Goal: Task Accomplishment & Management: Use online tool/utility

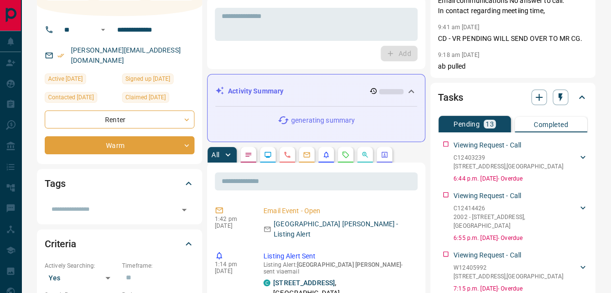
scroll to position [66, 0]
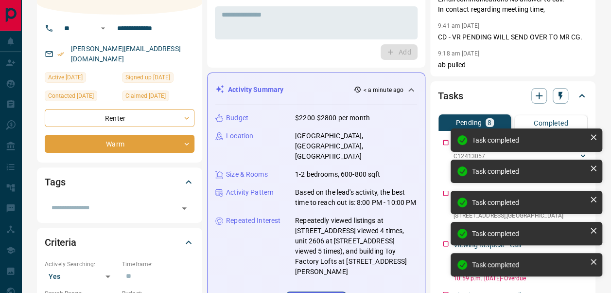
click at [449, 140] on div "Task completed Task completed Task completed Task completed Task completed" at bounding box center [527, 206] width 156 height 160
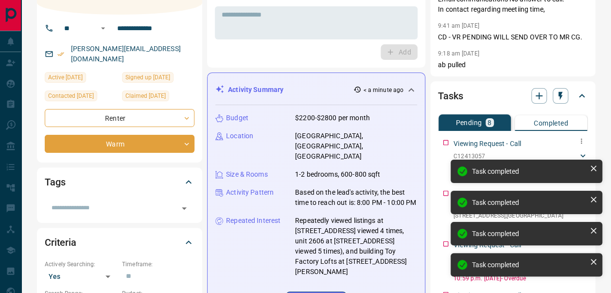
click at [445, 141] on div "Viewing Request - Call C12413057 [STREET_ADDRESS] [PERSON_NAME] 4169496607 [PER…" at bounding box center [513, 158] width 150 height 47
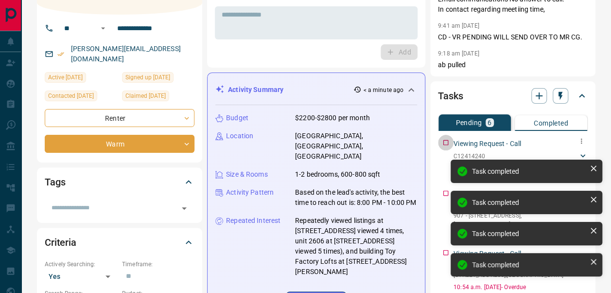
click at [445, 141] on div "Viewing Request - Call C12414240 [STREET_ADDRESS] [PERSON_NAME] 4169496607 [PER…" at bounding box center [513, 158] width 150 height 47
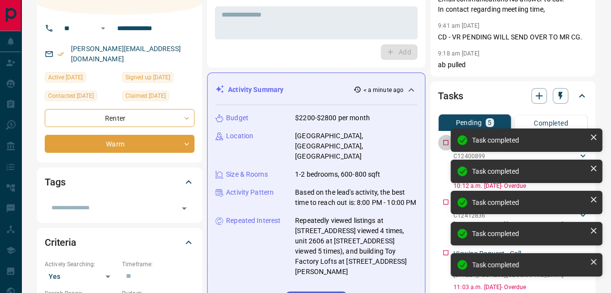
click at [445, 141] on div "Viewing Request - Call C12400899 907 - [STREET_ADDRESS] [PERSON_NAME] 416949660…" at bounding box center [513, 162] width 150 height 55
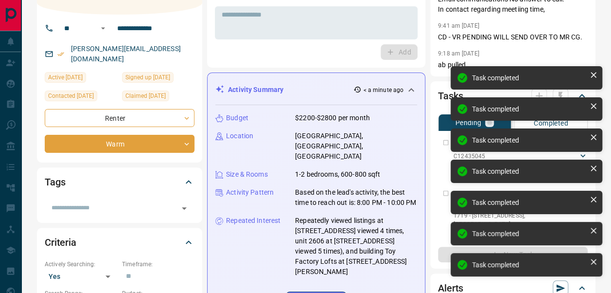
click at [445, 141] on div "Viewing Request - Call C12435045 [STREET_ADDRESS] [PERSON_NAME] 4169496607 [PER…" at bounding box center [513, 158] width 150 height 47
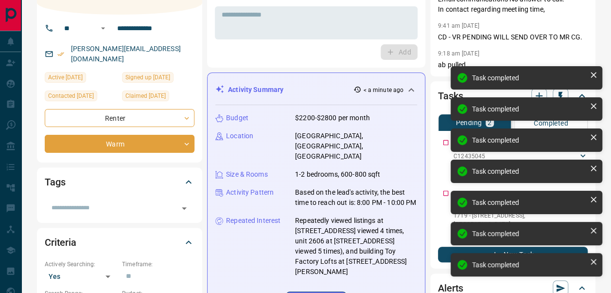
click at [445, 141] on div "Viewing Request - Call C12435045 [STREET_ADDRESS] [PERSON_NAME] 4169496607 [PER…" at bounding box center [513, 158] width 150 height 47
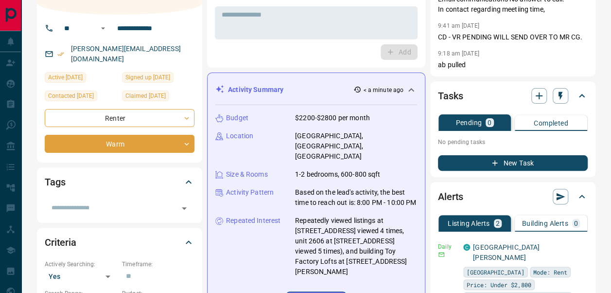
scroll to position [0, 0]
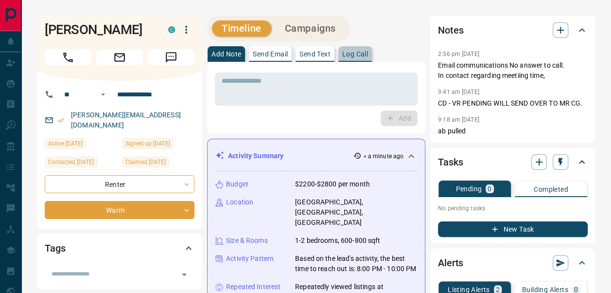
click at [358, 53] on p "Log Call" at bounding box center [355, 54] width 26 height 7
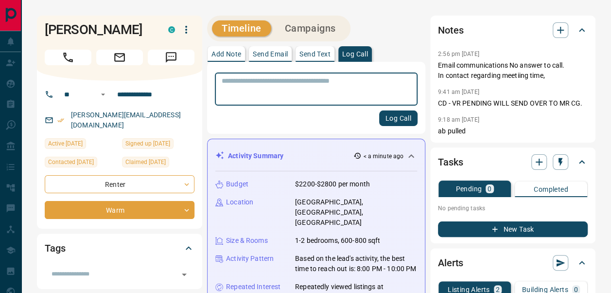
click at [323, 100] on textarea at bounding box center [316, 89] width 189 height 25
type textarea "**********"
click at [399, 117] on button "Log Call" at bounding box center [398, 118] width 38 height 16
